Goal: Navigation & Orientation: Understand site structure

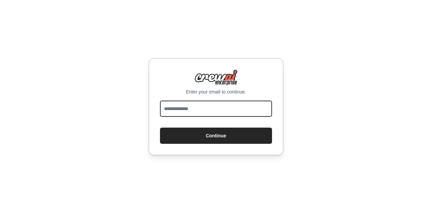
drag, startPoint x: 0, startPoint y: 0, endPoint x: 196, endPoint y: 107, distance: 223.0
click at [196, 107] on input "email" at bounding box center [216, 109] width 112 height 16
type input "**********"
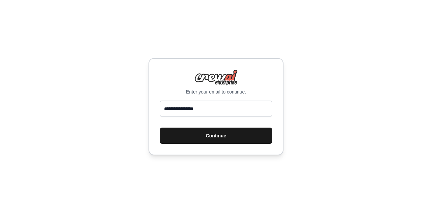
click at [228, 133] on button "Continue" at bounding box center [216, 136] width 112 height 16
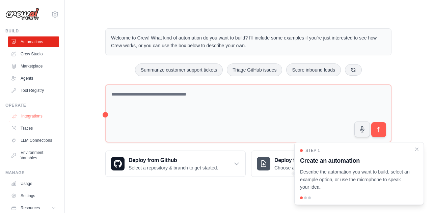
scroll to position [29, 0]
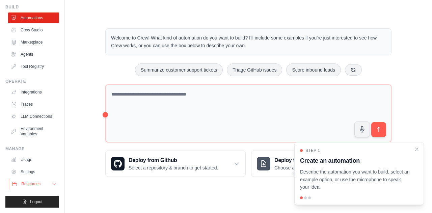
click at [43, 187] on button "Resources" at bounding box center [34, 183] width 51 height 11
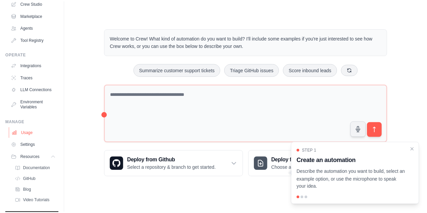
scroll to position [72, 0]
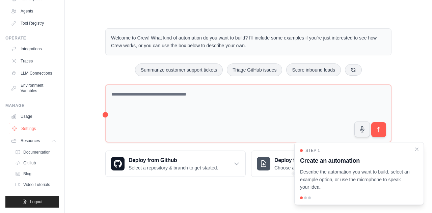
click at [34, 129] on link "Settings" at bounding box center [34, 128] width 51 height 11
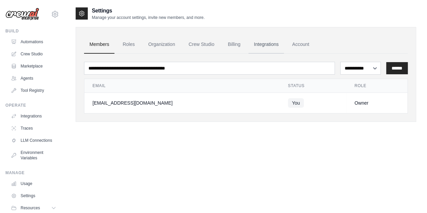
click at [255, 44] on link "Integrations" at bounding box center [265, 44] width 35 height 18
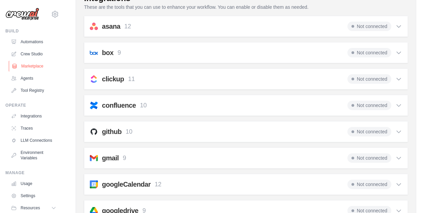
scroll to position [45, 0]
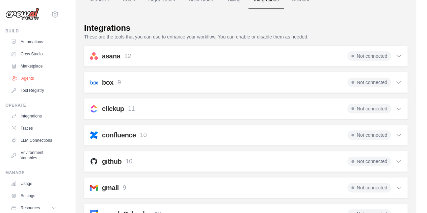
click at [31, 77] on link "Agents" at bounding box center [34, 78] width 51 height 11
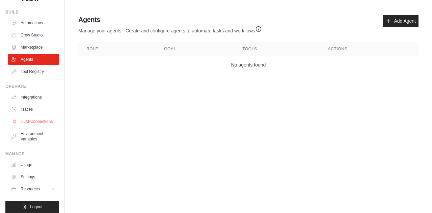
scroll to position [29, 0]
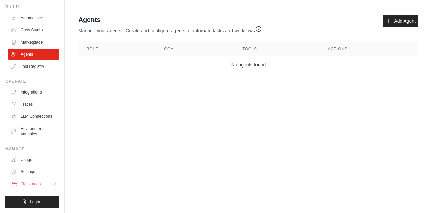
click at [52, 182] on icon at bounding box center [54, 183] width 5 height 5
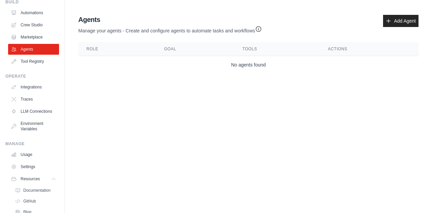
scroll to position [72, 0]
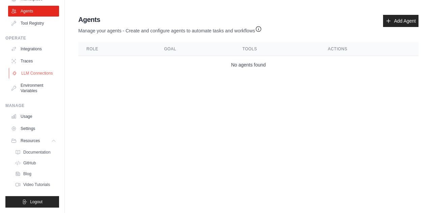
click at [34, 73] on link "LLM Connections" at bounding box center [34, 73] width 51 height 11
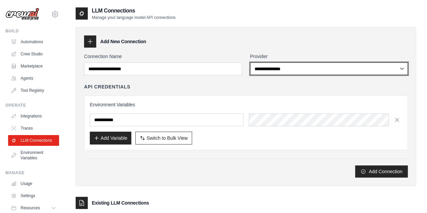
click at [299, 67] on select "**********" at bounding box center [329, 68] width 158 height 12
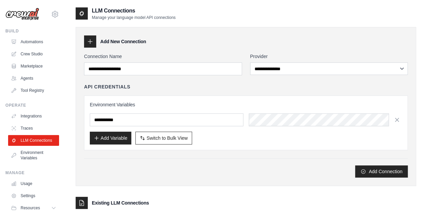
click at [292, 29] on div "**********" at bounding box center [246, 106] width 340 height 159
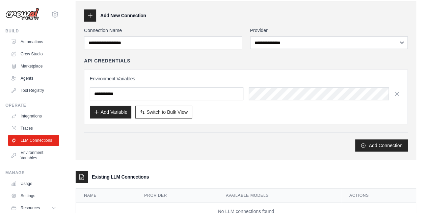
scroll to position [16, 0]
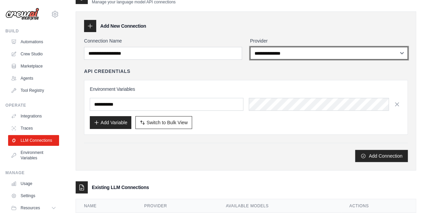
click at [296, 52] on select "**********" at bounding box center [329, 53] width 158 height 12
click at [250, 47] on select "**********" at bounding box center [329, 53] width 158 height 12
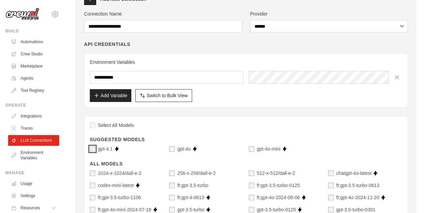
scroll to position [4, 0]
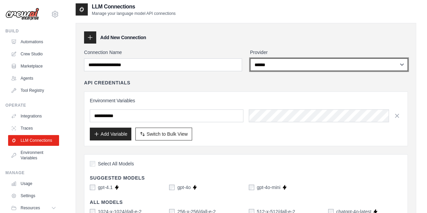
click at [281, 64] on select "**********" at bounding box center [329, 64] width 158 height 12
select select "*********"
click at [250, 58] on select "**********" at bounding box center [329, 64] width 158 height 12
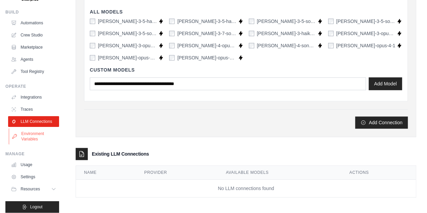
scroll to position [29, 0]
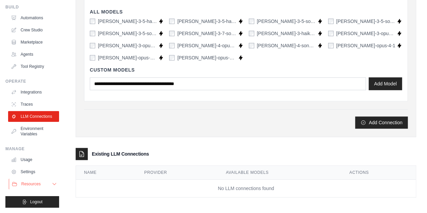
click at [36, 184] on span "Resources" at bounding box center [30, 183] width 19 height 5
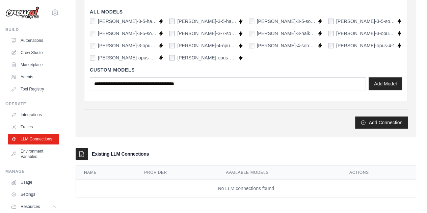
scroll to position [0, 0]
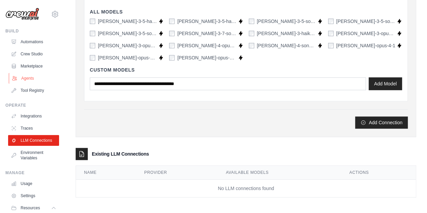
click at [28, 78] on link "Agents" at bounding box center [34, 78] width 51 height 11
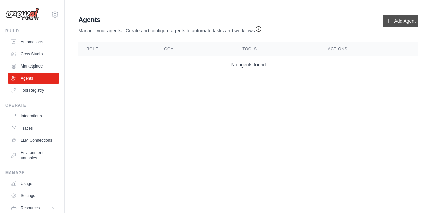
click at [392, 20] on link "Add Agent" at bounding box center [400, 21] width 35 height 12
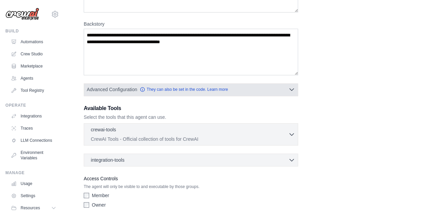
scroll to position [49, 0]
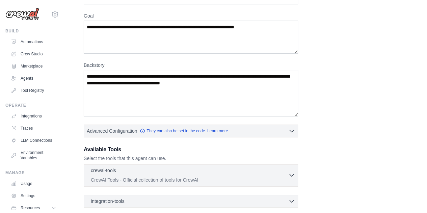
click at [152, 171] on div "crewai-tools 0 selected" at bounding box center [189, 171] width 197 height 8
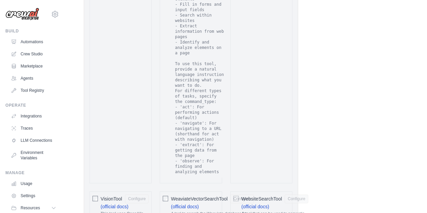
scroll to position [1466, 0]
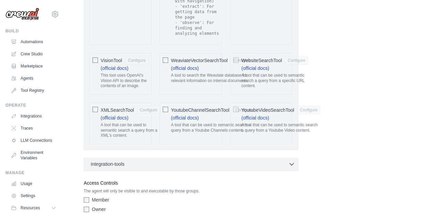
click at [287, 161] on div "integration-tools 0 selected" at bounding box center [193, 164] width 204 height 7
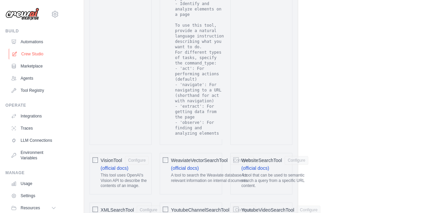
scroll to position [1346, 0]
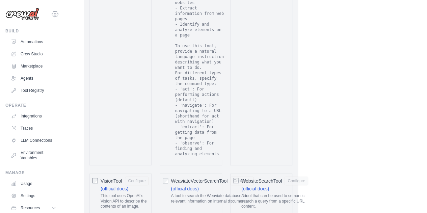
click at [54, 13] on icon at bounding box center [55, 14] width 2 height 2
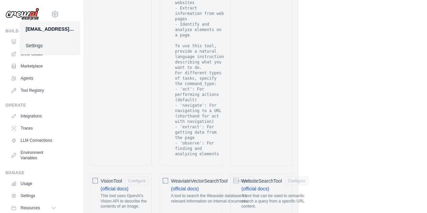
drag, startPoint x: 40, startPoint y: 52, endPoint x: 42, endPoint y: 48, distance: 4.3
click at [42, 49] on div "Settings" at bounding box center [49, 45] width 59 height 18
click at [42, 46] on link "Settings" at bounding box center [49, 45] width 59 height 12
click at [41, 46] on link "Settings" at bounding box center [49, 45] width 59 height 12
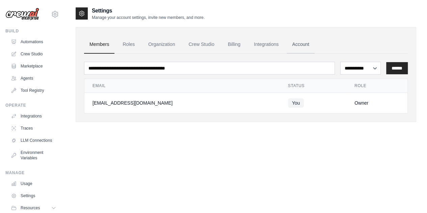
click at [295, 42] on link "Account" at bounding box center [300, 44] width 28 height 18
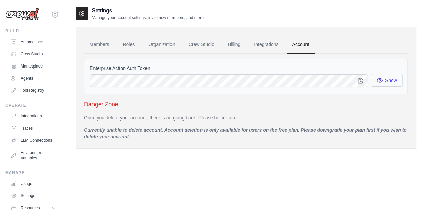
click at [387, 80] on button "Show" at bounding box center [386, 80] width 32 height 13
click at [268, 43] on link "Integrations" at bounding box center [265, 44] width 35 height 18
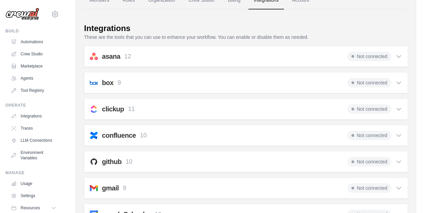
scroll to position [34, 0]
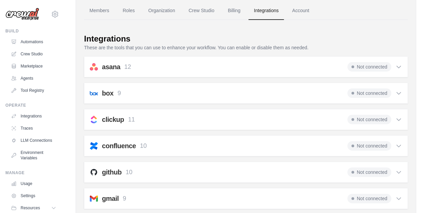
click at [396, 67] on icon at bounding box center [398, 66] width 7 height 7
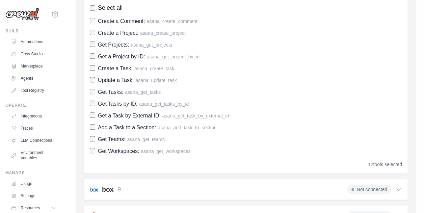
scroll to position [67, 0]
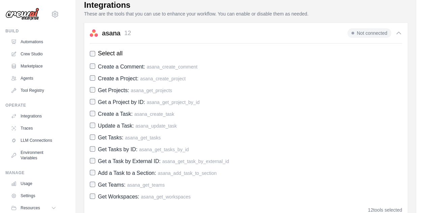
click at [386, 30] on span "Not connected" at bounding box center [369, 32] width 44 height 9
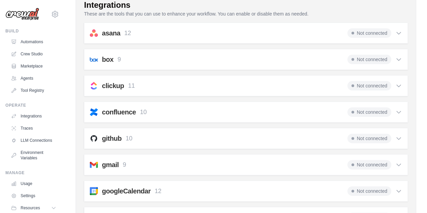
click at [376, 57] on span "Not connected" at bounding box center [369, 59] width 44 height 9
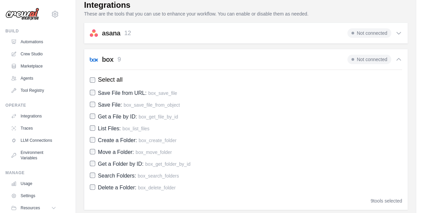
click at [341, 56] on div "box 9 Not connected" at bounding box center [246, 59] width 312 height 9
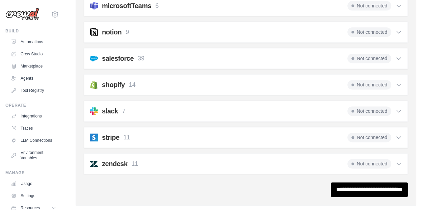
scroll to position [416, 0]
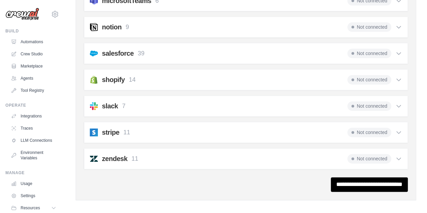
click at [394, 156] on div "Not connected" at bounding box center [374, 158] width 55 height 9
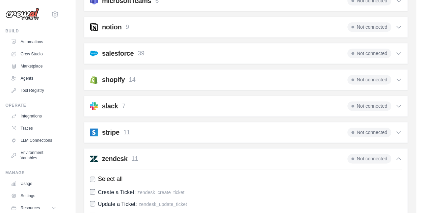
click at [356, 154] on span "Not connected" at bounding box center [369, 158] width 44 height 9
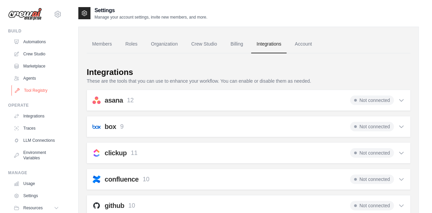
scroll to position [0, 0]
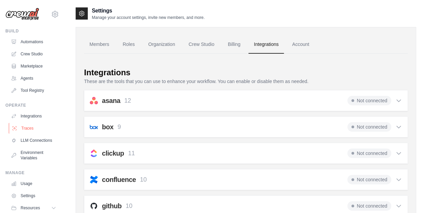
click at [27, 127] on link "Traces" at bounding box center [34, 128] width 51 height 11
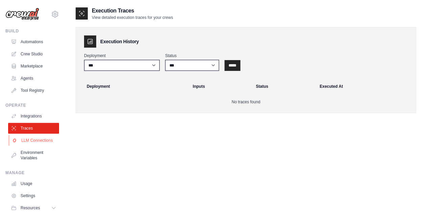
click at [37, 143] on link "LLM Connections" at bounding box center [34, 140] width 51 height 11
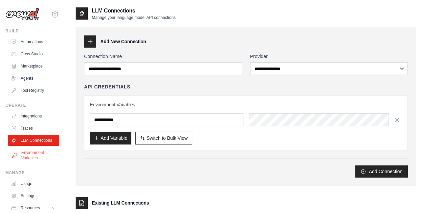
click at [37, 159] on link "Environment Variables" at bounding box center [34, 155] width 51 height 16
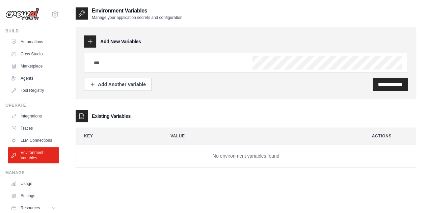
click at [86, 10] on div at bounding box center [82, 13] width 12 height 12
click at [33, 40] on link "Automations" at bounding box center [34, 41] width 51 height 11
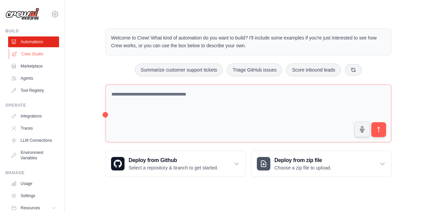
click at [30, 56] on link "Crew Studio" at bounding box center [34, 54] width 51 height 11
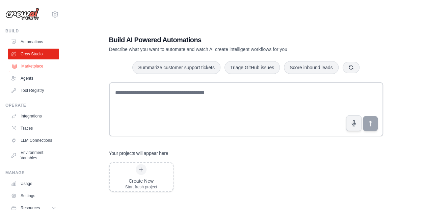
click at [31, 66] on link "Marketplace" at bounding box center [34, 66] width 51 height 11
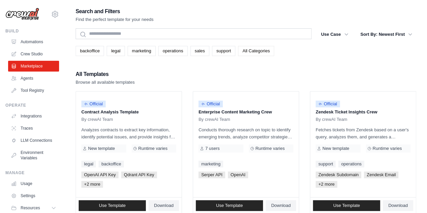
click at [250, 50] on link "All Categories" at bounding box center [256, 51] width 36 height 10
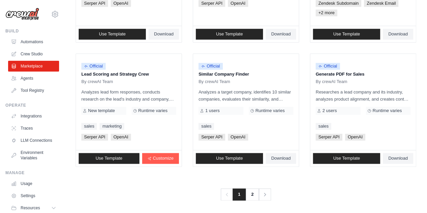
scroll to position [430, 0]
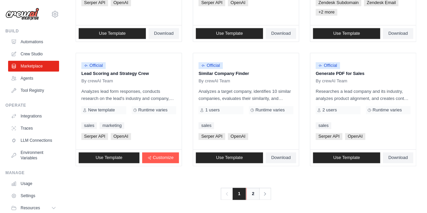
click at [255, 192] on link "2" at bounding box center [252, 194] width 13 height 12
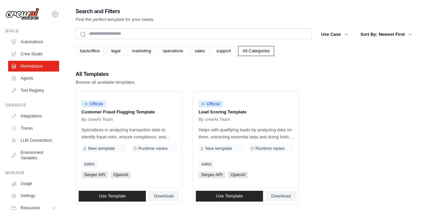
scroll to position [29, 0]
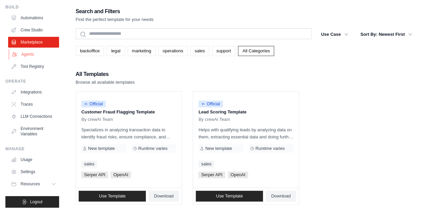
click at [31, 49] on link "Agents" at bounding box center [34, 54] width 51 height 11
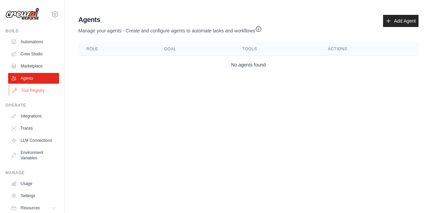
click at [33, 91] on link "Tool Registry" at bounding box center [34, 90] width 51 height 11
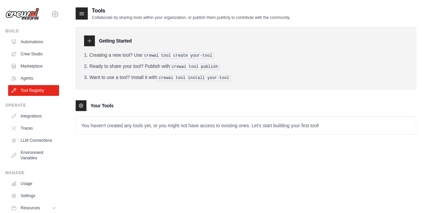
click at [90, 40] on icon at bounding box center [89, 40] width 5 height 5
click at [163, 58] on li "Creating a new tool? Use crewai tool create your-tool" at bounding box center [246, 55] width 324 height 7
click at [144, 80] on div "Getting Started Creating a new tool? Use crewai tool create your-tool Ready to …" at bounding box center [246, 58] width 340 height 62
click at [81, 106] on icon at bounding box center [81, 106] width 4 height 4
click at [27, 115] on link "Integrations" at bounding box center [34, 116] width 51 height 11
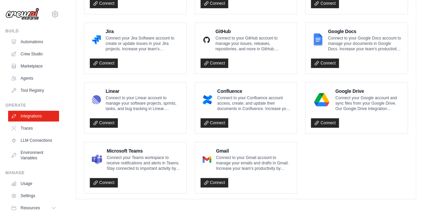
scroll to position [29, 0]
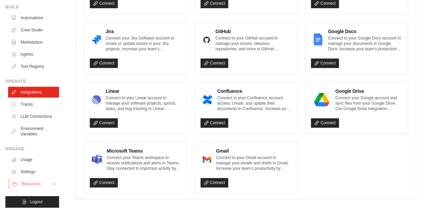
click at [45, 183] on button "Resources" at bounding box center [34, 183] width 51 height 11
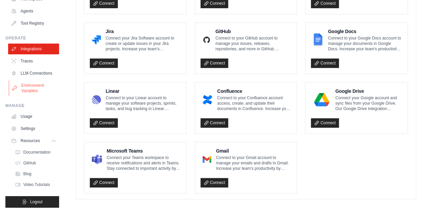
scroll to position [72, 0]
click at [30, 126] on link "Settings" at bounding box center [34, 128] width 51 height 11
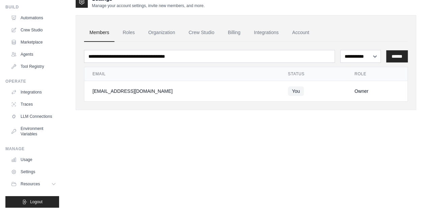
scroll to position [13, 0]
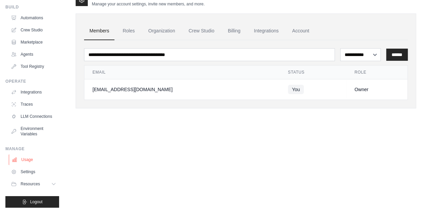
click at [31, 161] on link "Usage" at bounding box center [34, 159] width 51 height 11
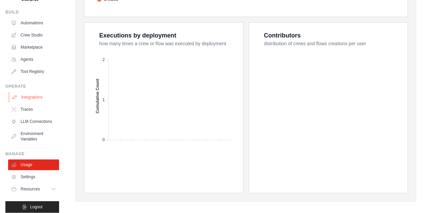
scroll to position [29, 0]
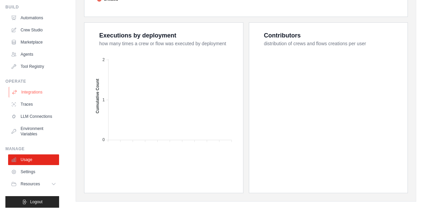
click at [36, 87] on link "Integrations" at bounding box center [34, 92] width 51 height 11
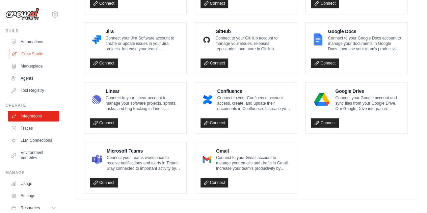
click at [34, 52] on link "Crew Studio" at bounding box center [34, 54] width 51 height 11
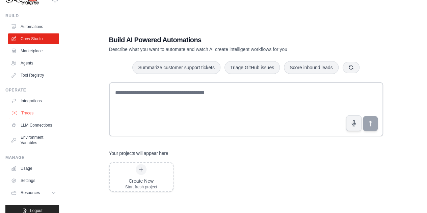
scroll to position [29, 0]
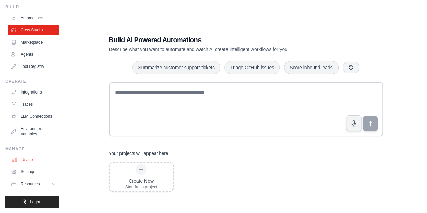
click at [31, 159] on link "Usage" at bounding box center [34, 159] width 51 height 11
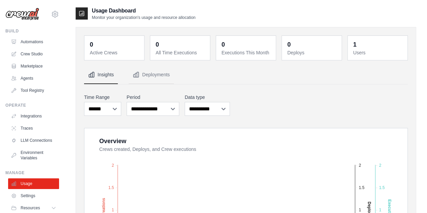
scroll to position [29, 0]
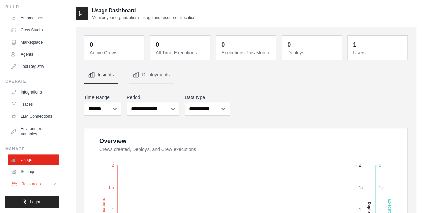
click at [29, 185] on span "Resources" at bounding box center [30, 183] width 19 height 5
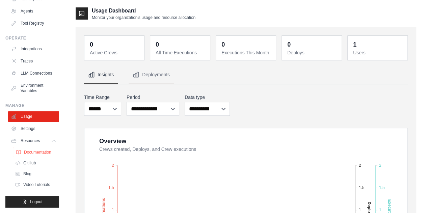
scroll to position [72, 0]
click at [39, 154] on span "Documentation" at bounding box center [37, 151] width 27 height 5
